Goal: Task Accomplishment & Management: Manage account settings

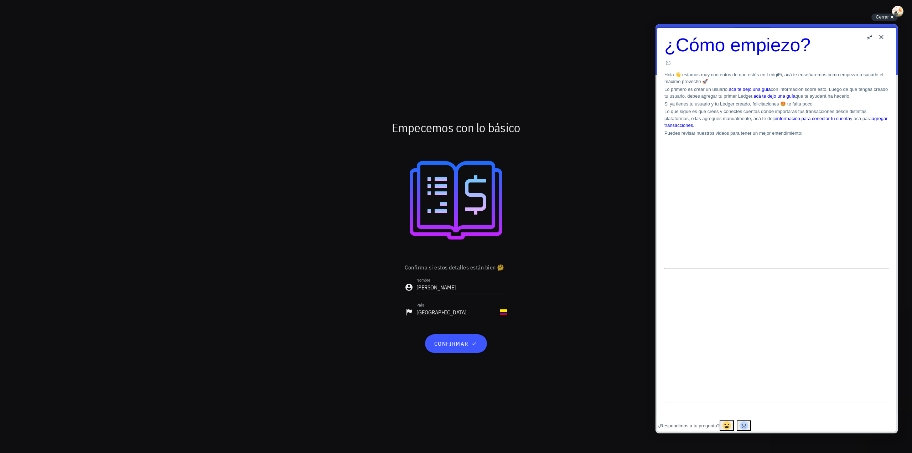
click at [886, 36] on button "Close" at bounding box center [881, 36] width 11 height 11
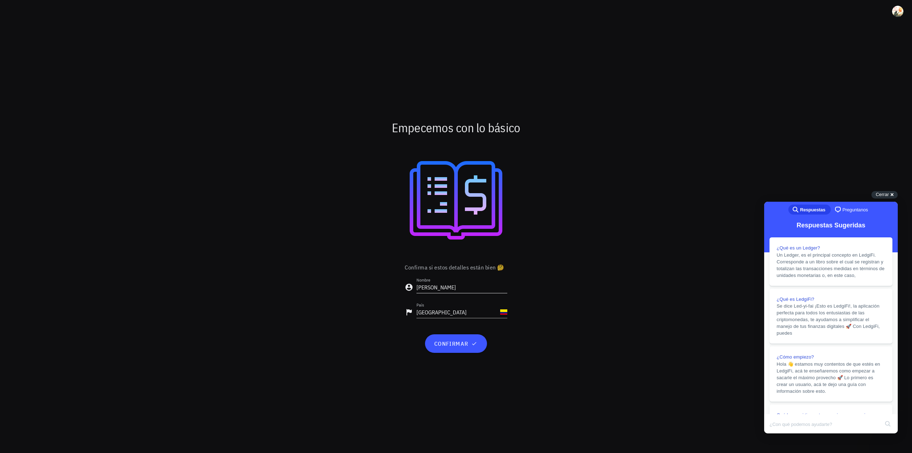
click at [451, 290] on input "[PERSON_NAME]" at bounding box center [462, 287] width 91 height 11
type input "[PERSON_NAME]"
click at [480, 343] on button "confirmar" at bounding box center [456, 343] width 62 height 19
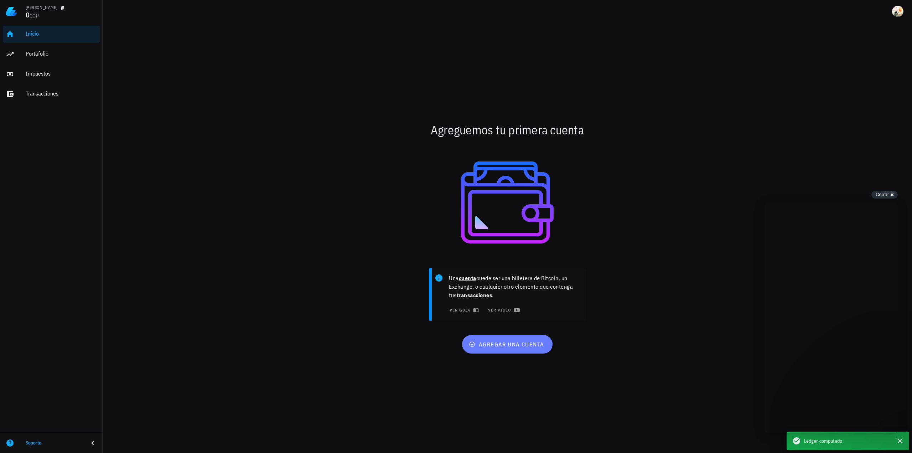
click at [503, 349] on button "agregar una cuenta" at bounding box center [507, 344] width 90 height 19
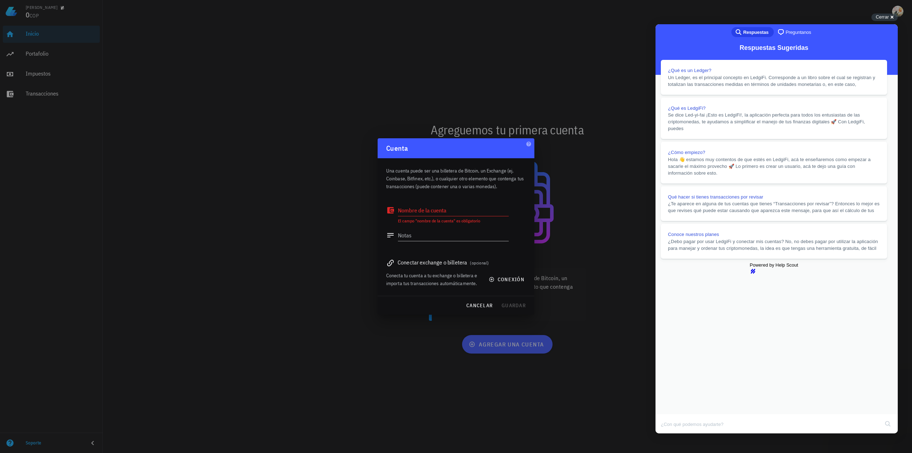
click at [424, 210] on div "Nombre de la cuenta" at bounding box center [453, 210] width 111 height 11
type textarea "[PERSON_NAME]"
click at [453, 236] on textarea "Notas" at bounding box center [453, 234] width 111 height 11
click at [508, 279] on span "conexión" at bounding box center [507, 279] width 34 height 6
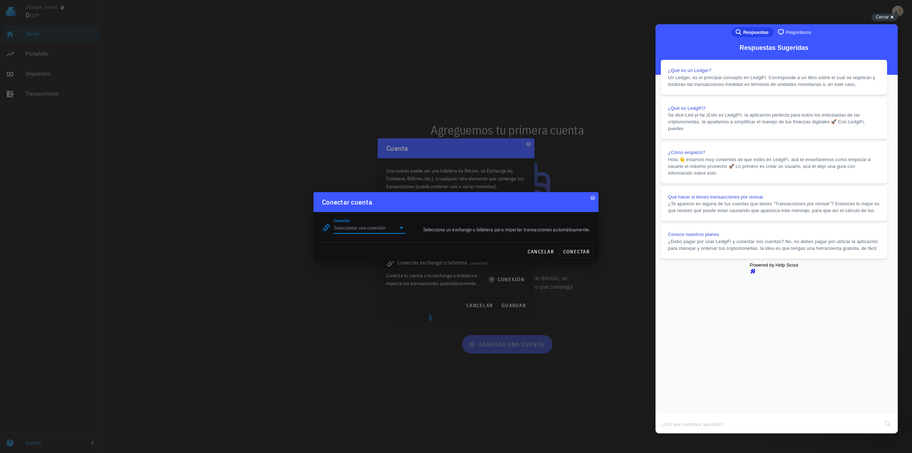
click at [363, 231] on input "Conexión" at bounding box center [365, 227] width 62 height 11
click at [381, 322] on div "BNB Chain" at bounding box center [393, 320] width 78 height 7
type input "BNB Chain"
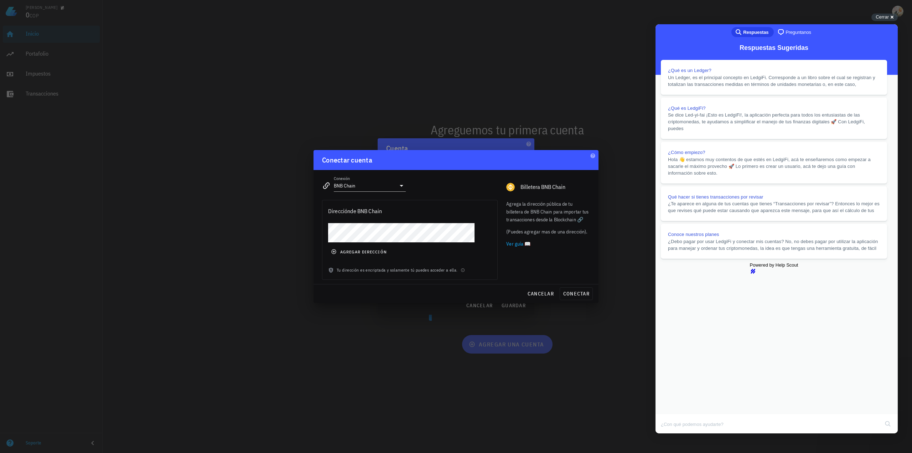
click at [359, 258] on div "agregar dirección" at bounding box center [409, 244] width 175 height 43
click at [359, 253] on span "agregar dirección" at bounding box center [359, 252] width 54 height 6
click at [577, 296] on span "conectar" at bounding box center [576, 293] width 27 height 6
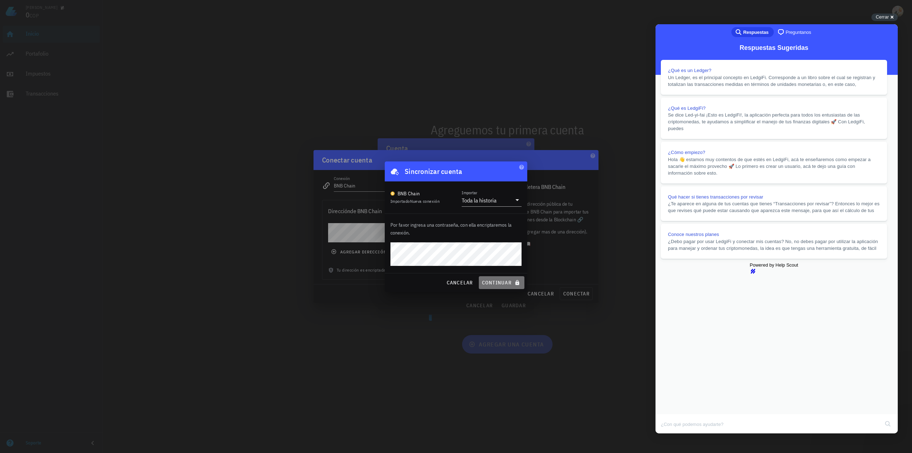
click at [501, 278] on button "continuar" at bounding box center [502, 282] width 46 height 13
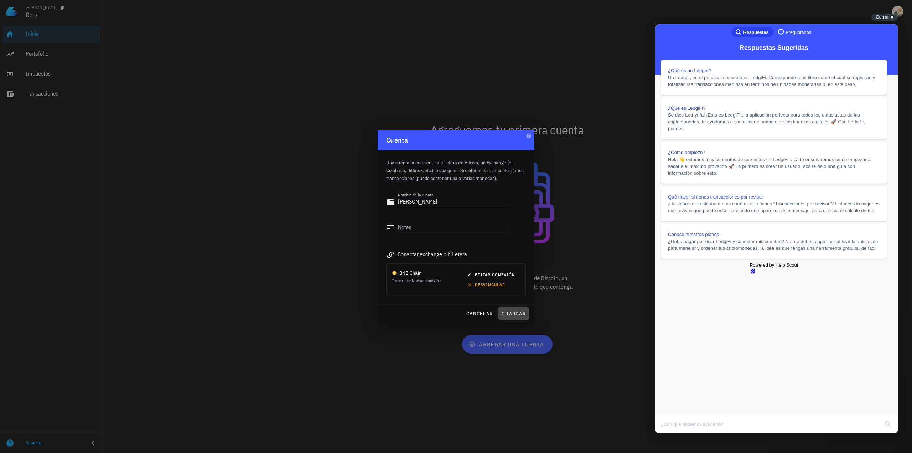
click at [512, 316] on span "guardar" at bounding box center [513, 313] width 25 height 6
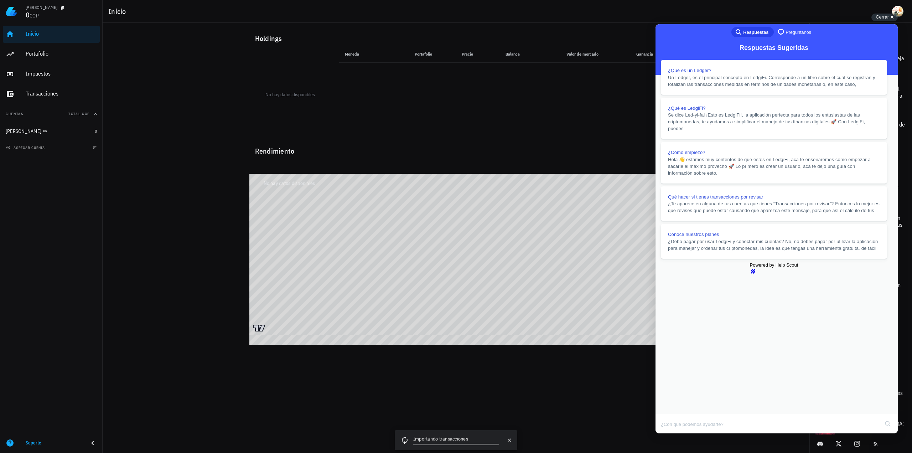
click at [669, 434] on button "Close" at bounding box center [662, 438] width 13 height 9
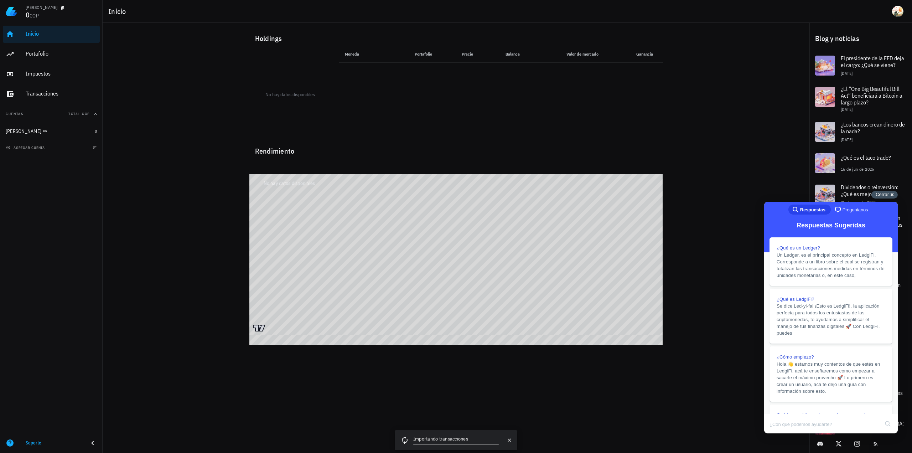
click at [881, 195] on span "Cerrar" at bounding box center [882, 194] width 13 height 5
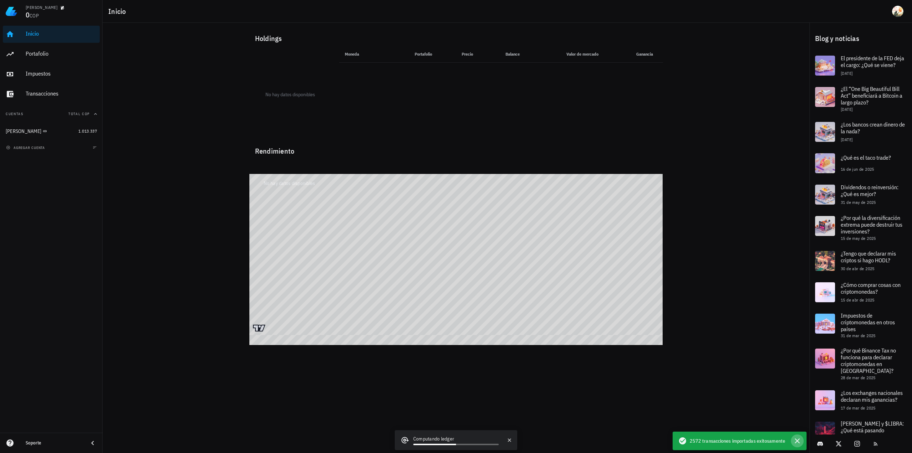
click at [797, 443] on icon "button" at bounding box center [797, 441] width 9 height 9
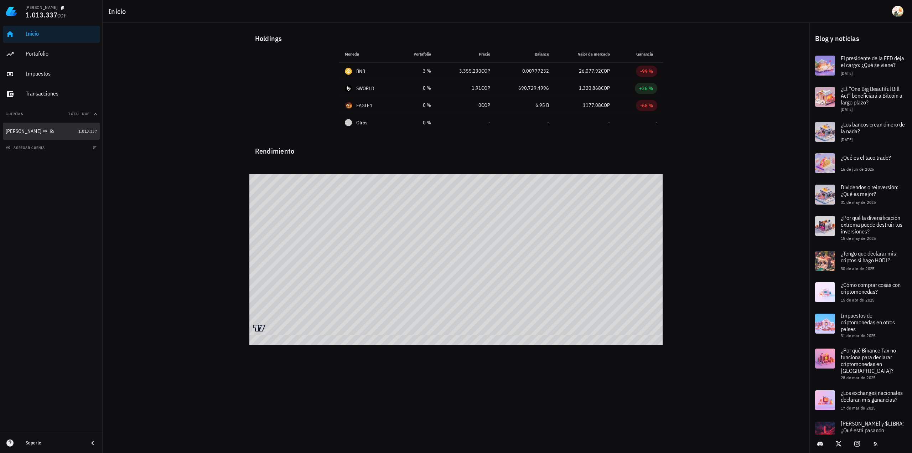
click at [83, 135] on link "[PERSON_NAME] 1.013.337" at bounding box center [51, 131] width 97 height 17
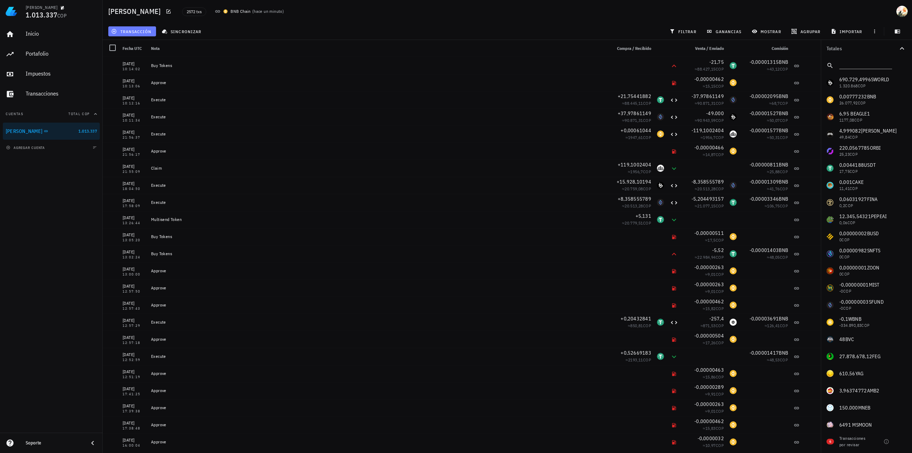
click at [133, 28] on button "transacción" at bounding box center [132, 31] width 48 height 10
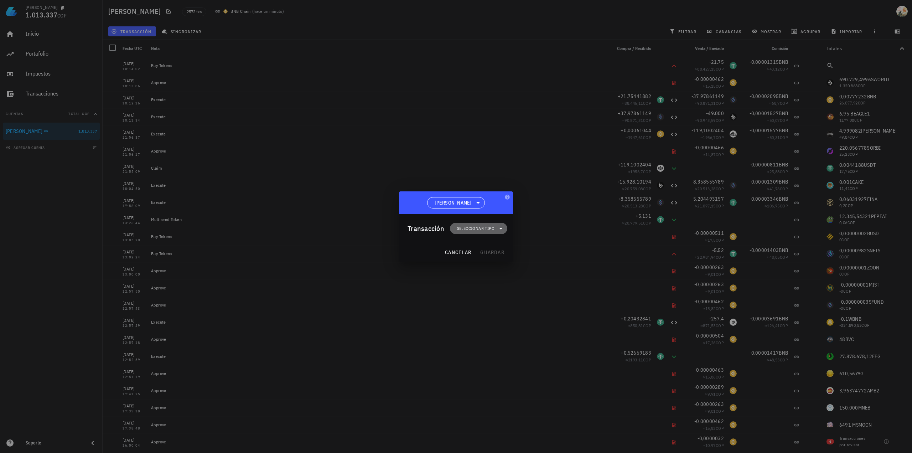
click at [492, 228] on span "Seleccionar tipo" at bounding box center [475, 228] width 37 height 7
click at [139, 27] on div at bounding box center [456, 226] width 912 height 453
click at [195, 20] on div at bounding box center [456, 226] width 912 height 453
click at [174, 8] on div at bounding box center [456, 226] width 912 height 453
click at [463, 253] on span "cancelar" at bounding box center [458, 252] width 27 height 6
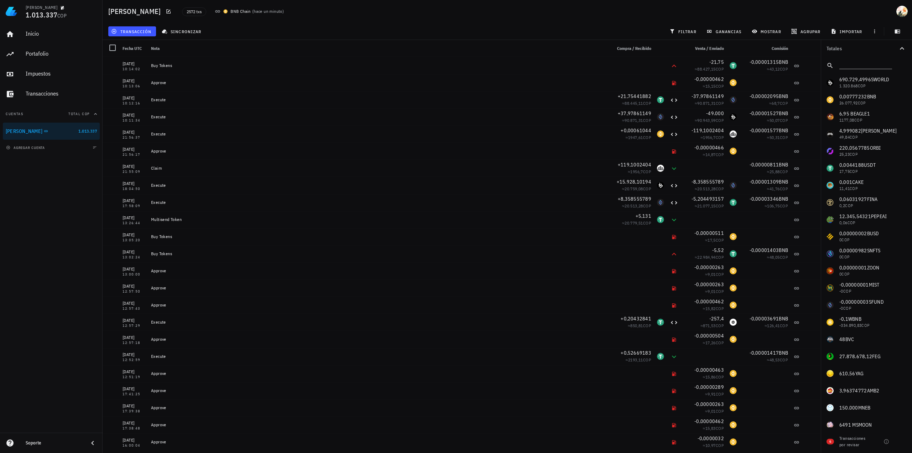
click at [215, 10] on icon at bounding box center [218, 12] width 6 height 6
click at [187, 14] on span "2572 txs" at bounding box center [194, 12] width 15 height 8
click at [182, 16] on span "2572 txs" at bounding box center [194, 11] width 24 height 9
click at [231, 10] on div "BNB Chain" at bounding box center [241, 11] width 20 height 7
click at [211, 14] on div "BNB Chain ( hace un minuto )" at bounding box center [250, 12] width 78 height 16
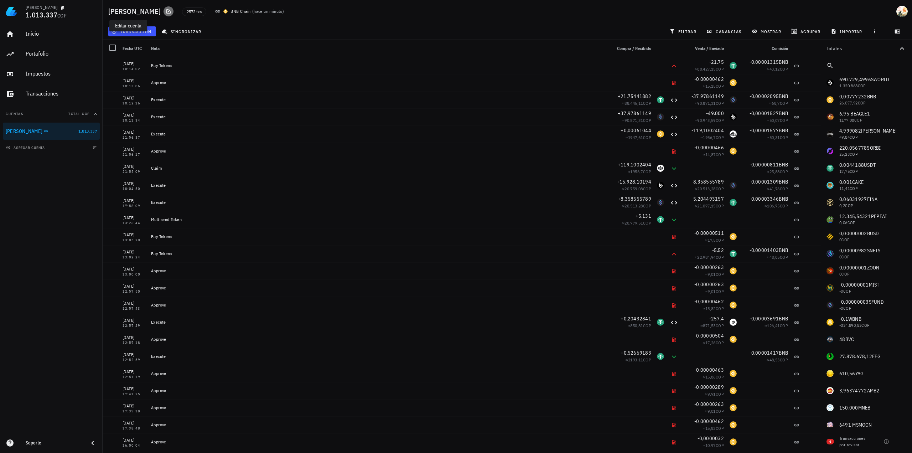
click at [166, 11] on icon "button" at bounding box center [168, 11] width 4 height 4
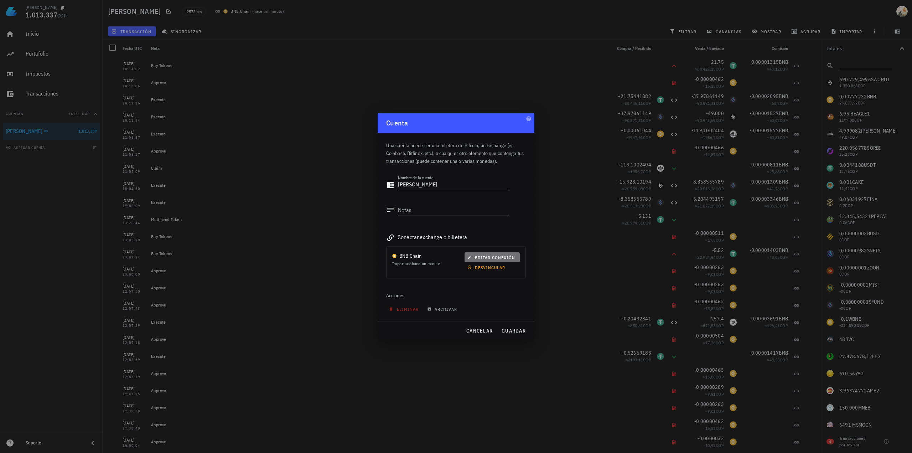
click at [482, 256] on span "editar conexión" at bounding box center [492, 257] width 46 height 5
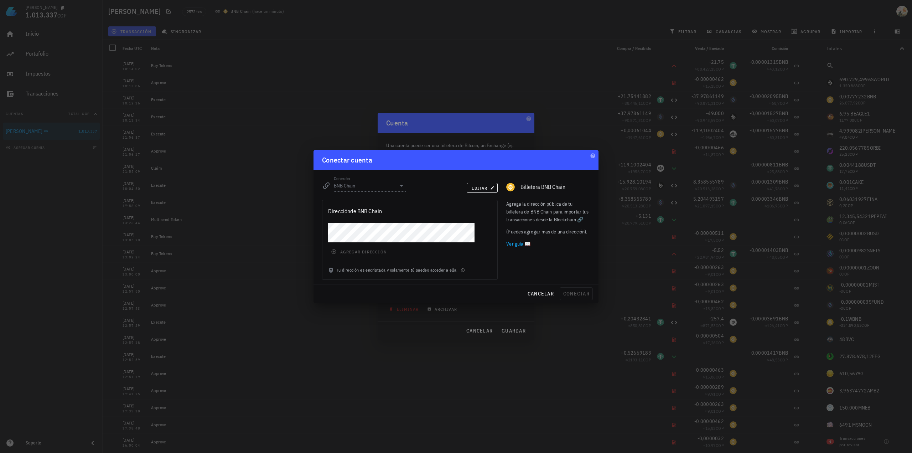
click at [341, 252] on div "agregar dirección" at bounding box center [409, 244] width 175 height 43
click at [483, 191] on button "editar" at bounding box center [482, 188] width 31 height 10
click at [398, 190] on icon at bounding box center [401, 185] width 9 height 9
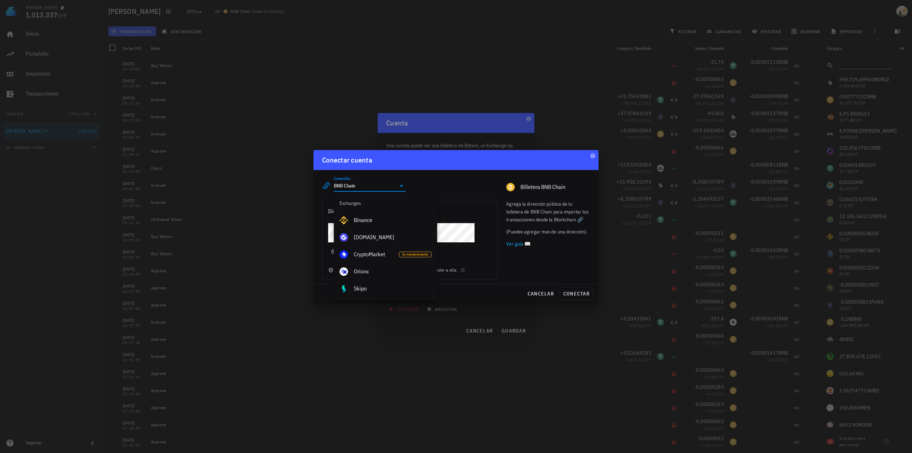
click at [470, 215] on div "dirección de BNB Chain" at bounding box center [409, 210] width 175 height 21
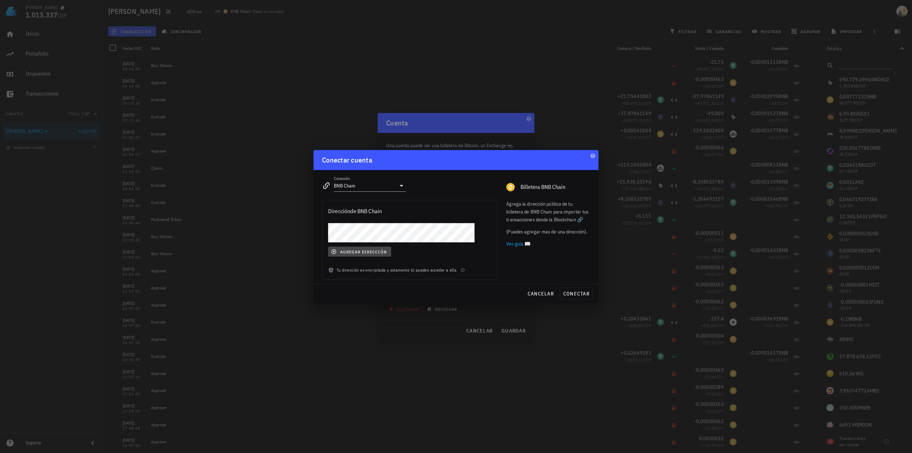
click at [372, 253] on span "agregar dirección" at bounding box center [359, 252] width 54 height 6
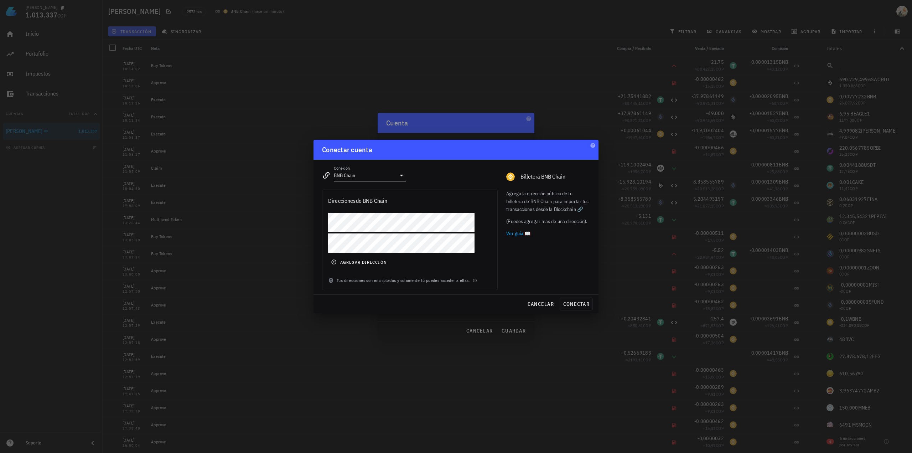
click at [374, 175] on input "BNB Chain" at bounding box center [365, 175] width 62 height 11
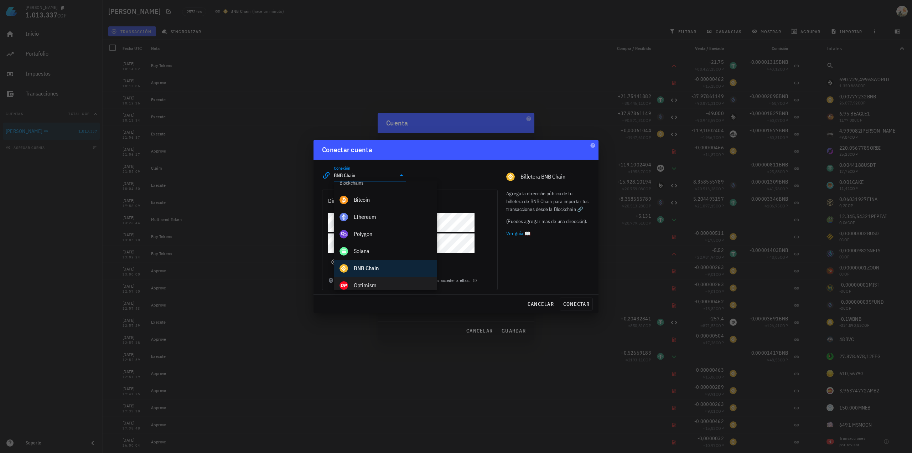
scroll to position [285, 0]
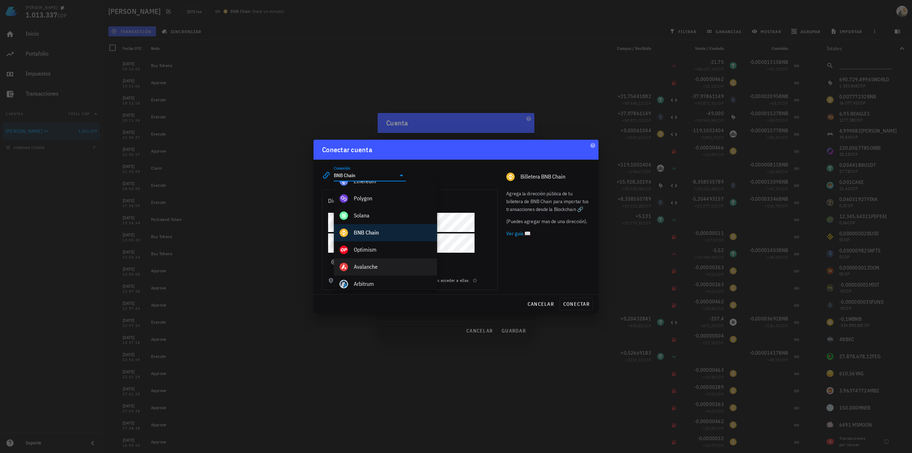
click at [385, 262] on div "Avalanche" at bounding box center [393, 266] width 78 height 15
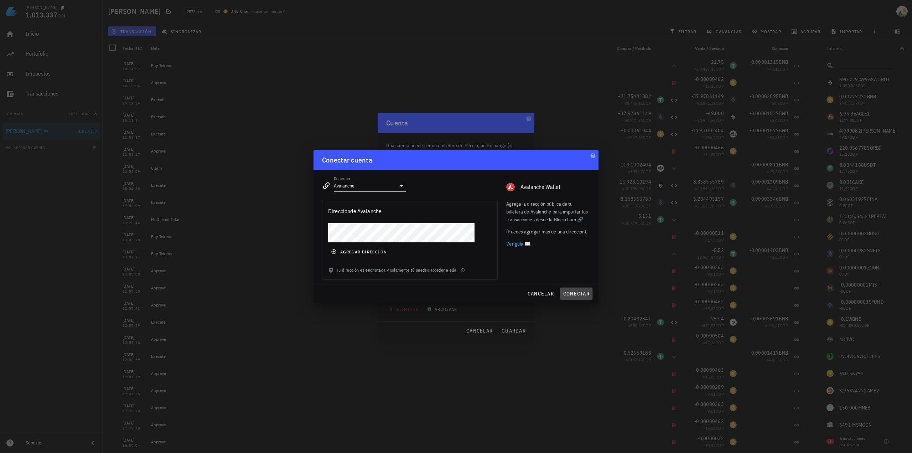
click at [576, 294] on span "conectar" at bounding box center [576, 293] width 27 height 6
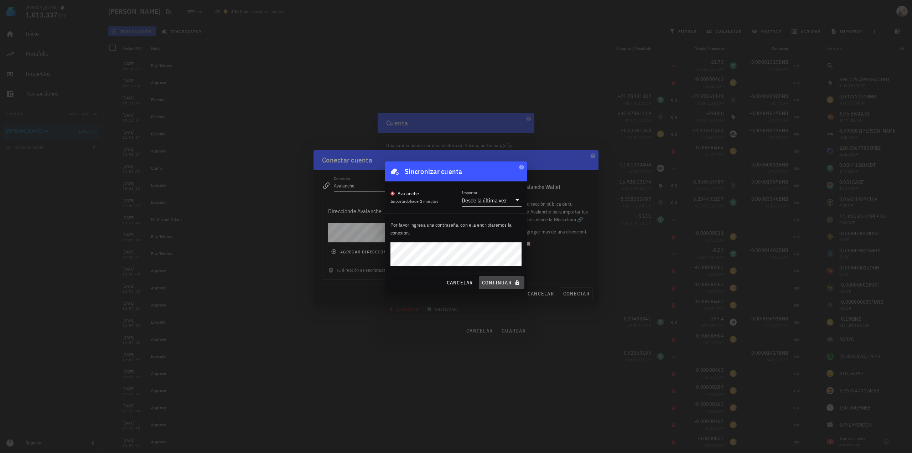
click at [495, 283] on span "continuar" at bounding box center [502, 282] width 40 height 6
type input "BNB Chain"
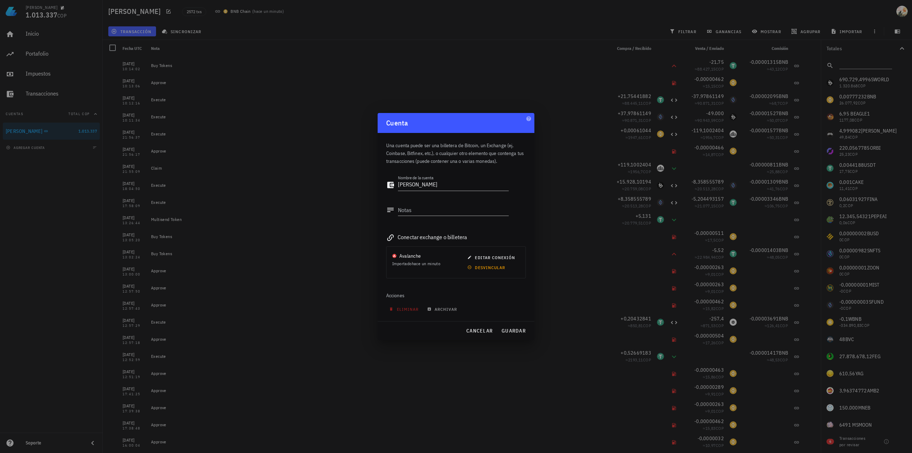
click at [419, 233] on div "Conectar exchange o billetera" at bounding box center [456, 237] width 140 height 10
click at [426, 211] on textarea "Notas" at bounding box center [453, 209] width 111 height 11
click at [513, 326] on button "guardar" at bounding box center [514, 330] width 30 height 13
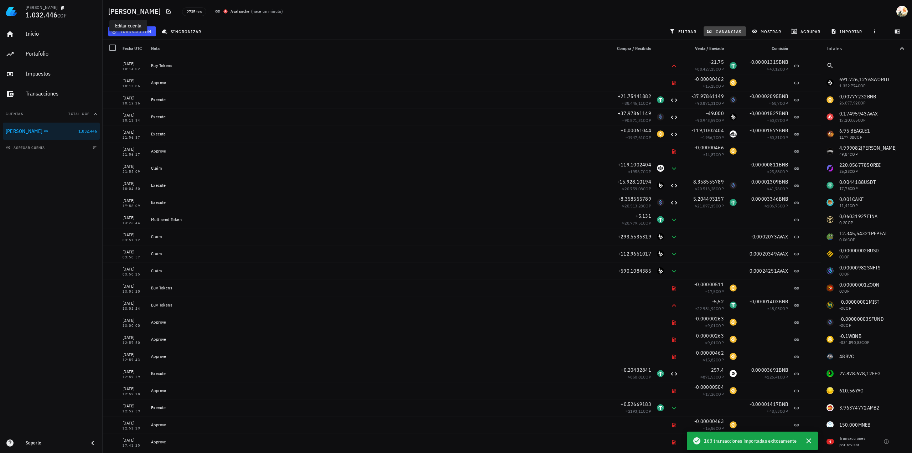
click at [724, 33] on span "ganancias" at bounding box center [724, 32] width 33 height 6
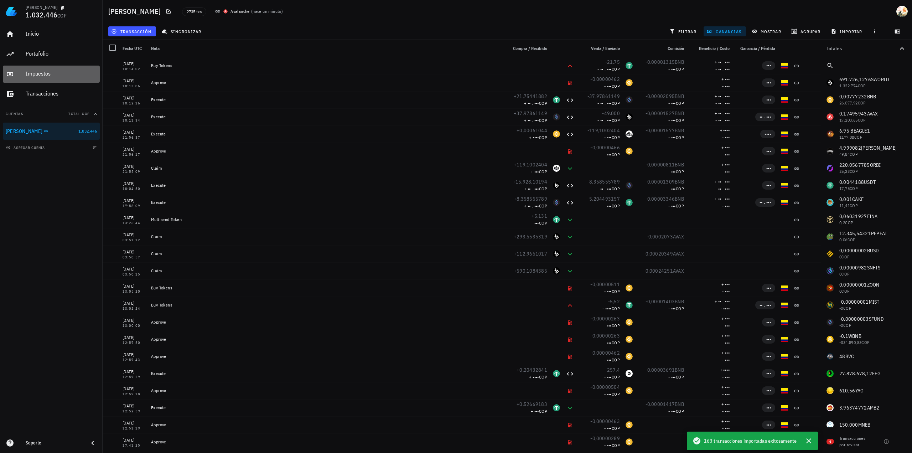
click at [36, 74] on div "Impuestos" at bounding box center [61, 73] width 71 height 7
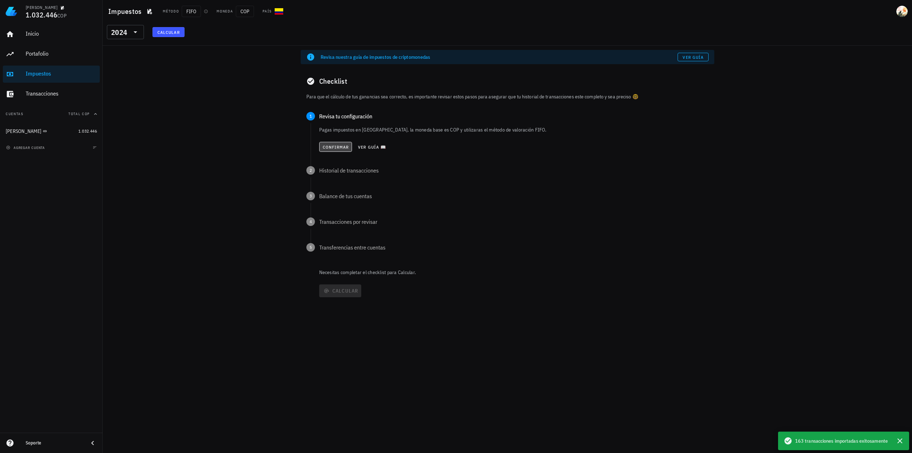
click at [341, 146] on span "Confirmar" at bounding box center [335, 146] width 27 height 5
click at [337, 175] on button "Confirmar" at bounding box center [335, 172] width 33 height 10
click at [380, 184] on p "Revisa si los balances son iguales a los de tus billeteras y exchanges." at bounding box center [513, 180] width 389 height 7
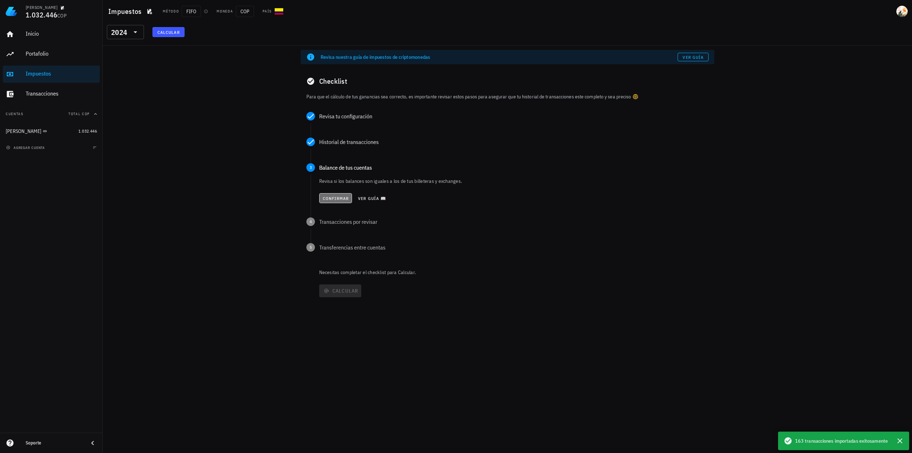
click at [343, 199] on span "Confirmar" at bounding box center [335, 198] width 27 height 5
click at [334, 222] on span "Confirmar" at bounding box center [335, 223] width 27 height 5
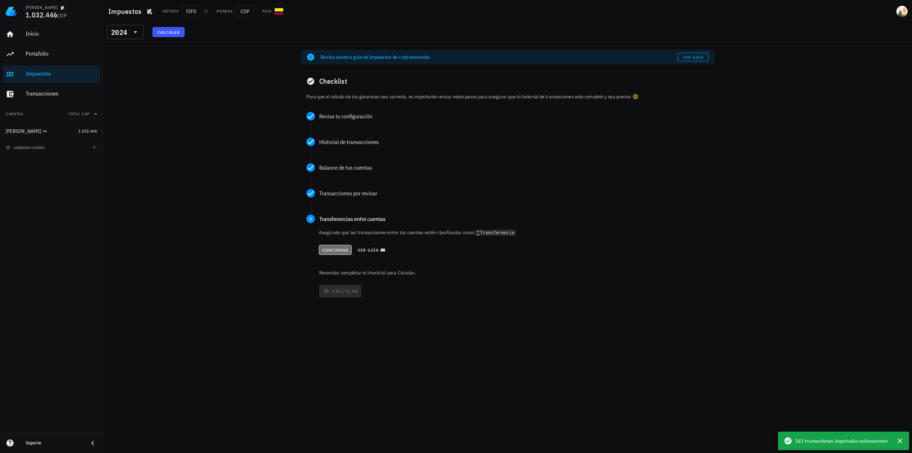
click at [337, 250] on span "Confirmar" at bounding box center [335, 249] width 27 height 5
click at [335, 258] on button "Calcular" at bounding box center [340, 262] width 42 height 13
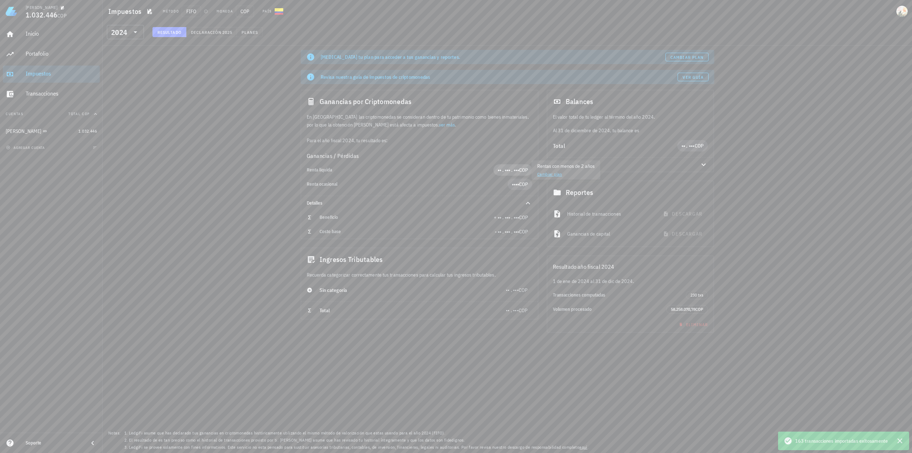
click at [509, 169] on span "•• . ••• . •••" at bounding box center [508, 170] width 21 height 6
click at [516, 186] on span "••••" at bounding box center [515, 184] width 7 height 6
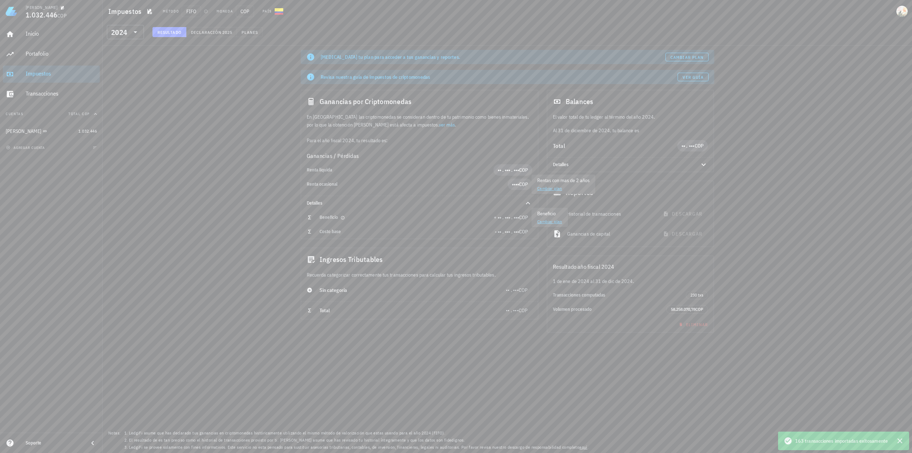
click at [508, 218] on span "+ •• . ••• . •••" at bounding box center [506, 217] width 25 height 6
click at [687, 56] on span "Cambiar plan" at bounding box center [686, 57] width 33 height 5
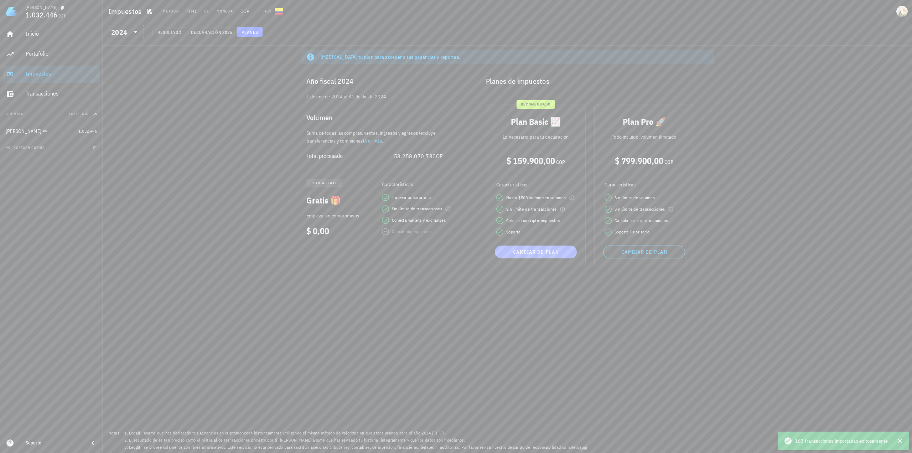
click at [538, 255] on span "Cambiar de plan" at bounding box center [536, 252] width 76 height 6
